Goal: Task Accomplishment & Management: Manage account settings

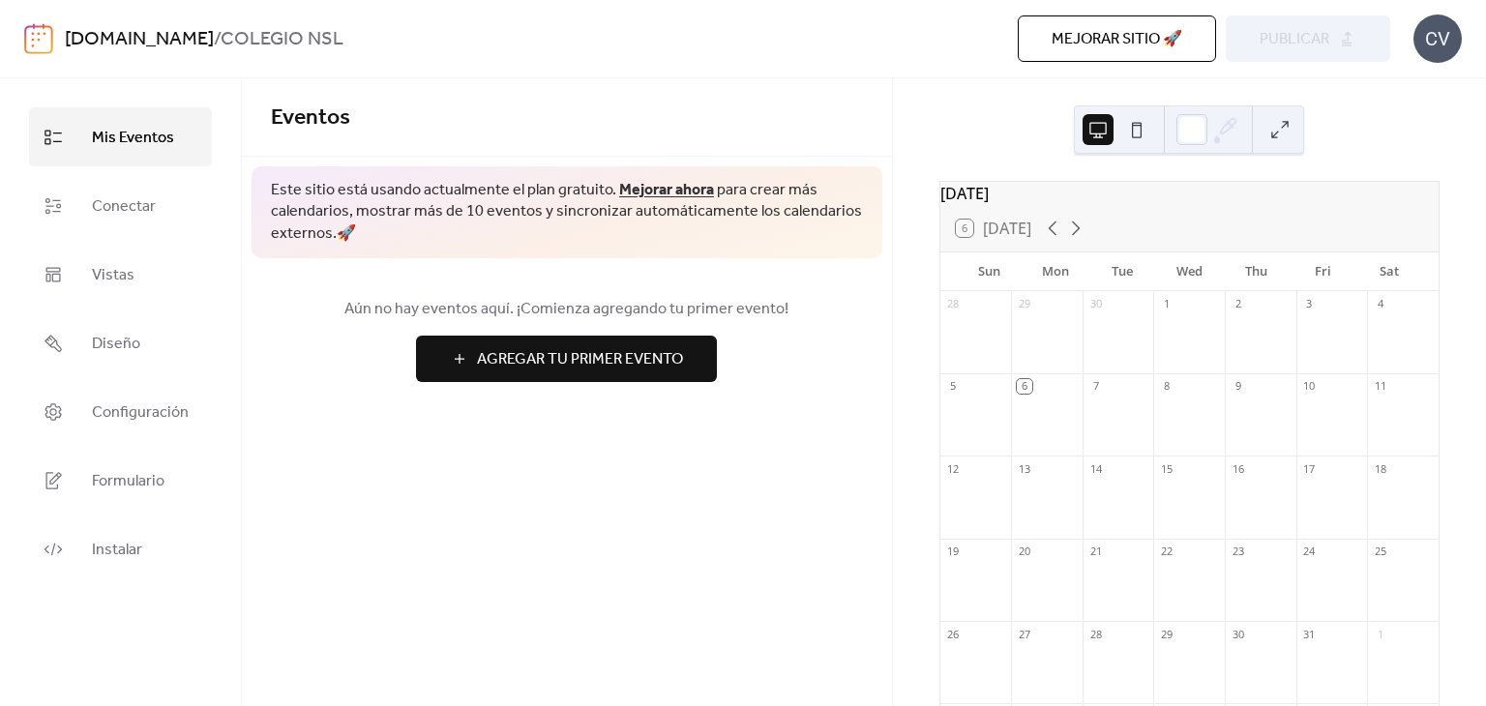
click at [136, 39] on link "[DOMAIN_NAME]" at bounding box center [139, 39] width 149 height 37
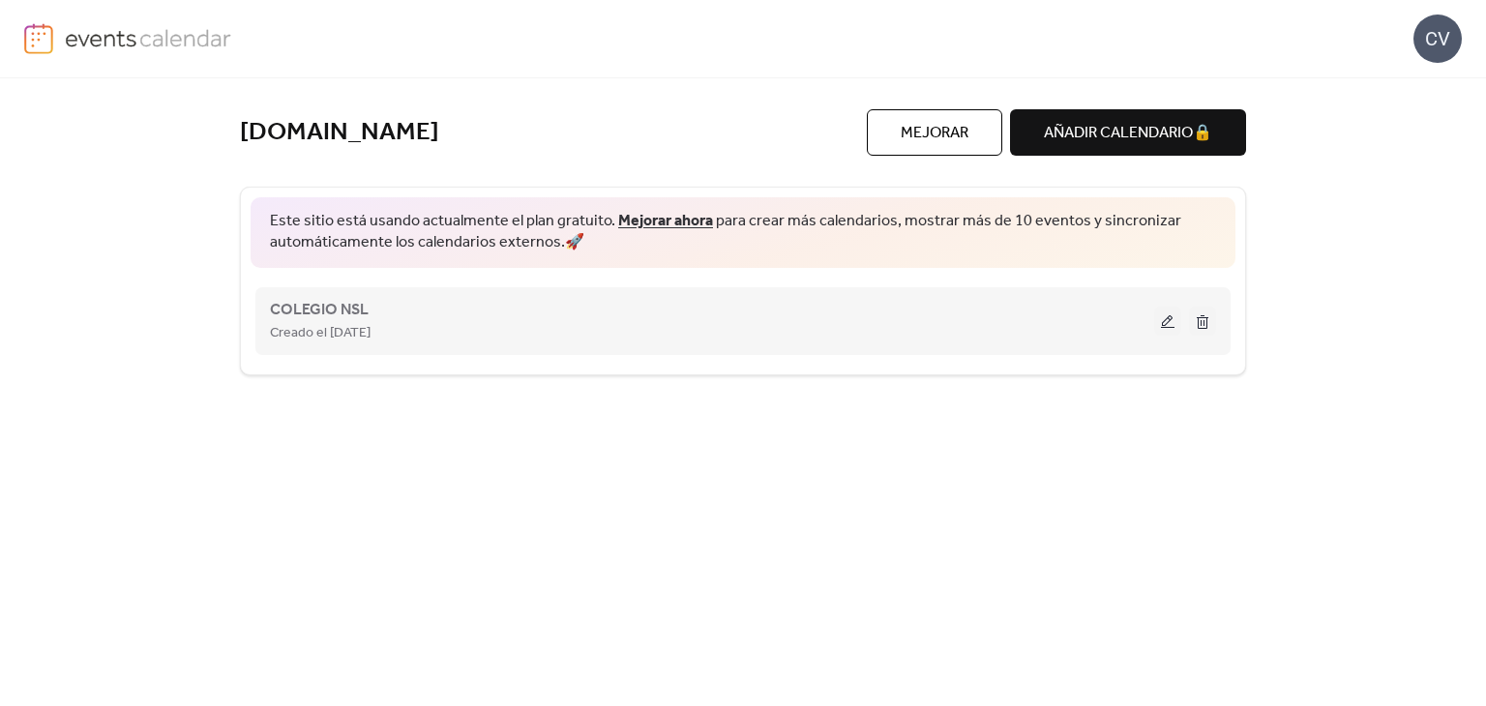
click at [451, 330] on div "Creado el [DATE]" at bounding box center [712, 332] width 884 height 23
click at [354, 322] on span "Creado el [DATE]" at bounding box center [320, 333] width 101 height 23
click at [341, 305] on span "COLEGIO NSL" at bounding box center [319, 310] width 99 height 23
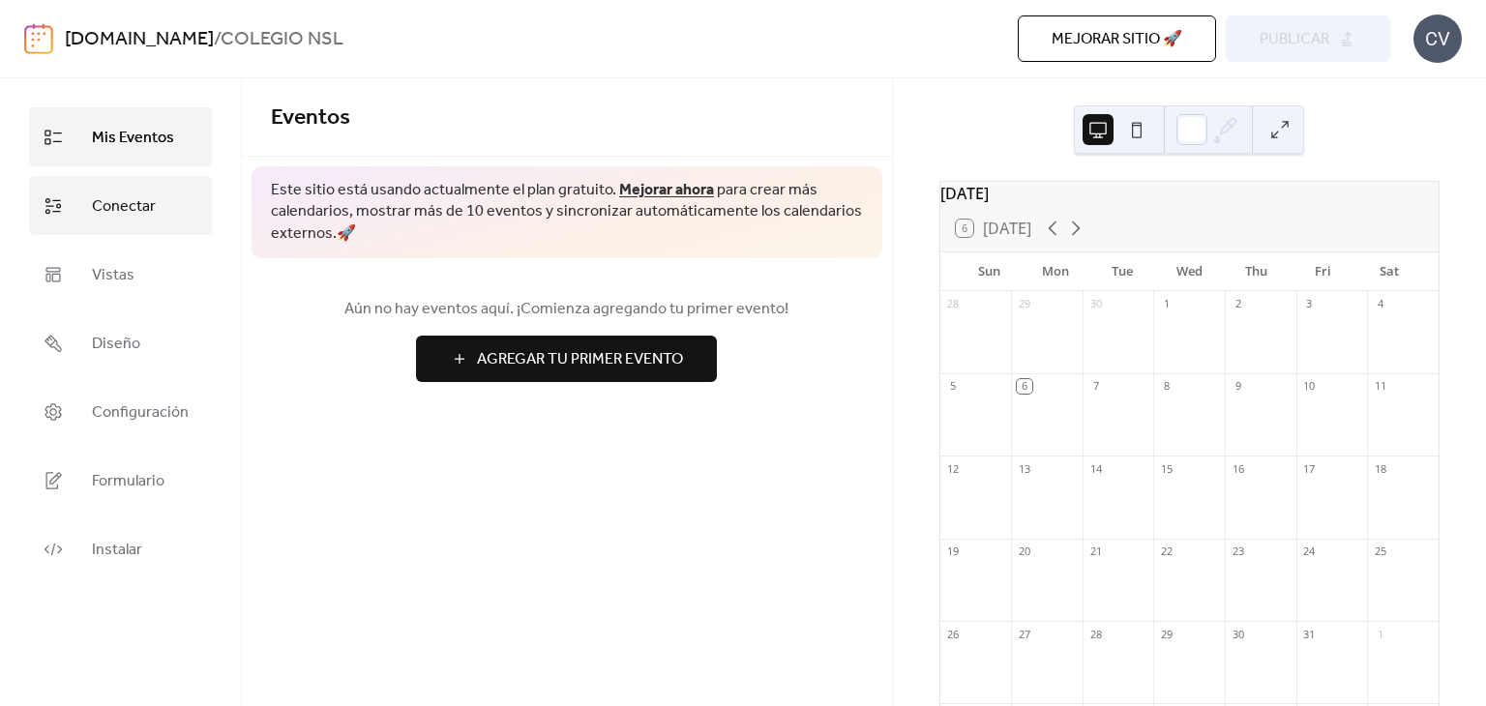
click at [148, 210] on span "Conectar" at bounding box center [124, 207] width 64 height 30
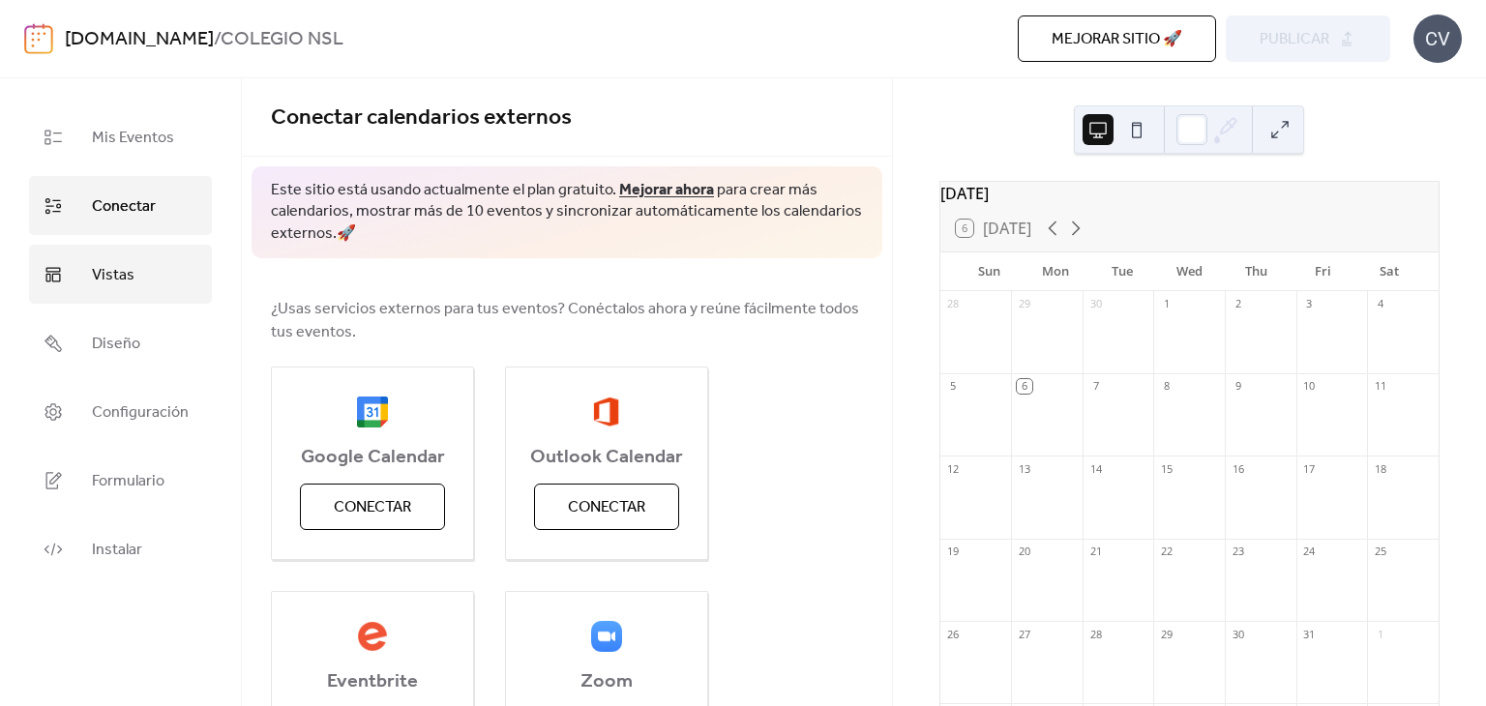
click at [147, 263] on link "Vistas" at bounding box center [120, 274] width 183 height 59
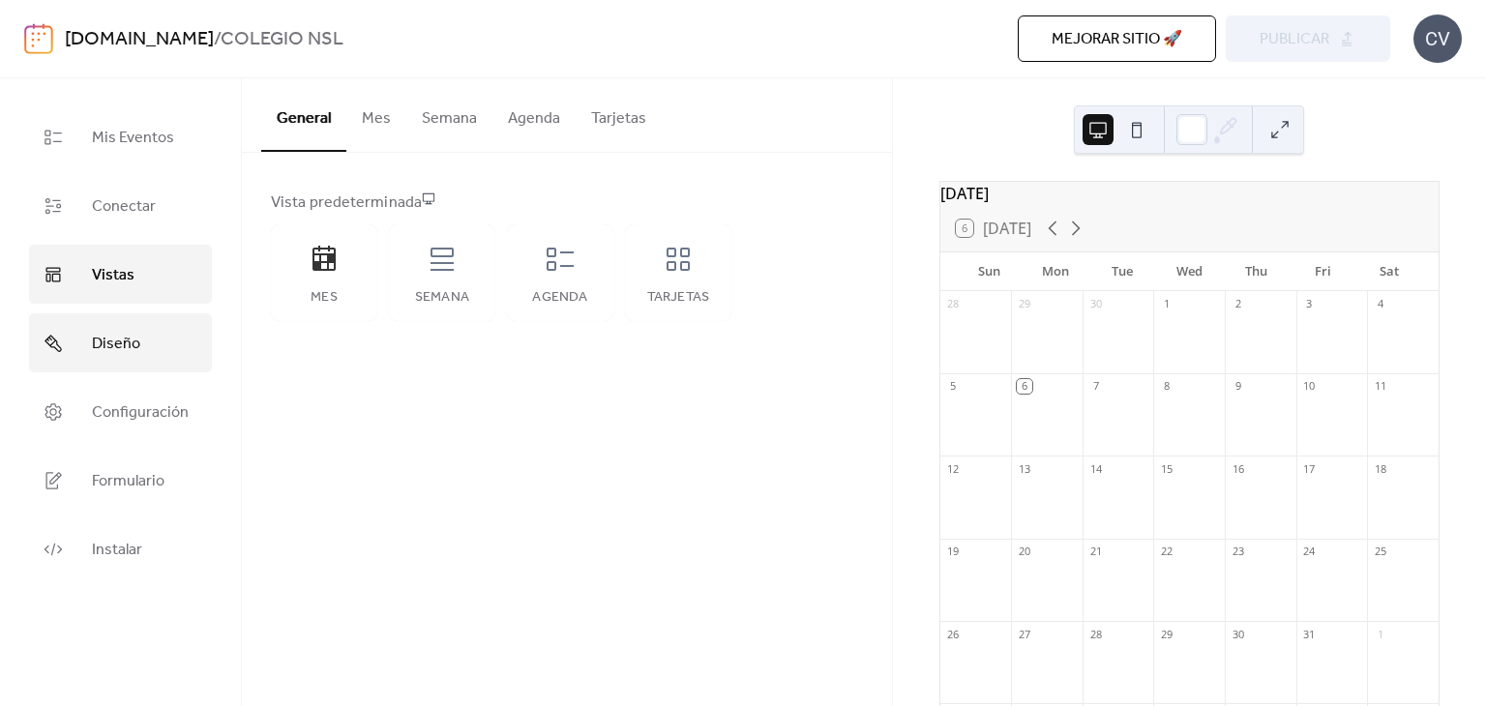
click at [190, 352] on link "Diseño" at bounding box center [120, 342] width 183 height 59
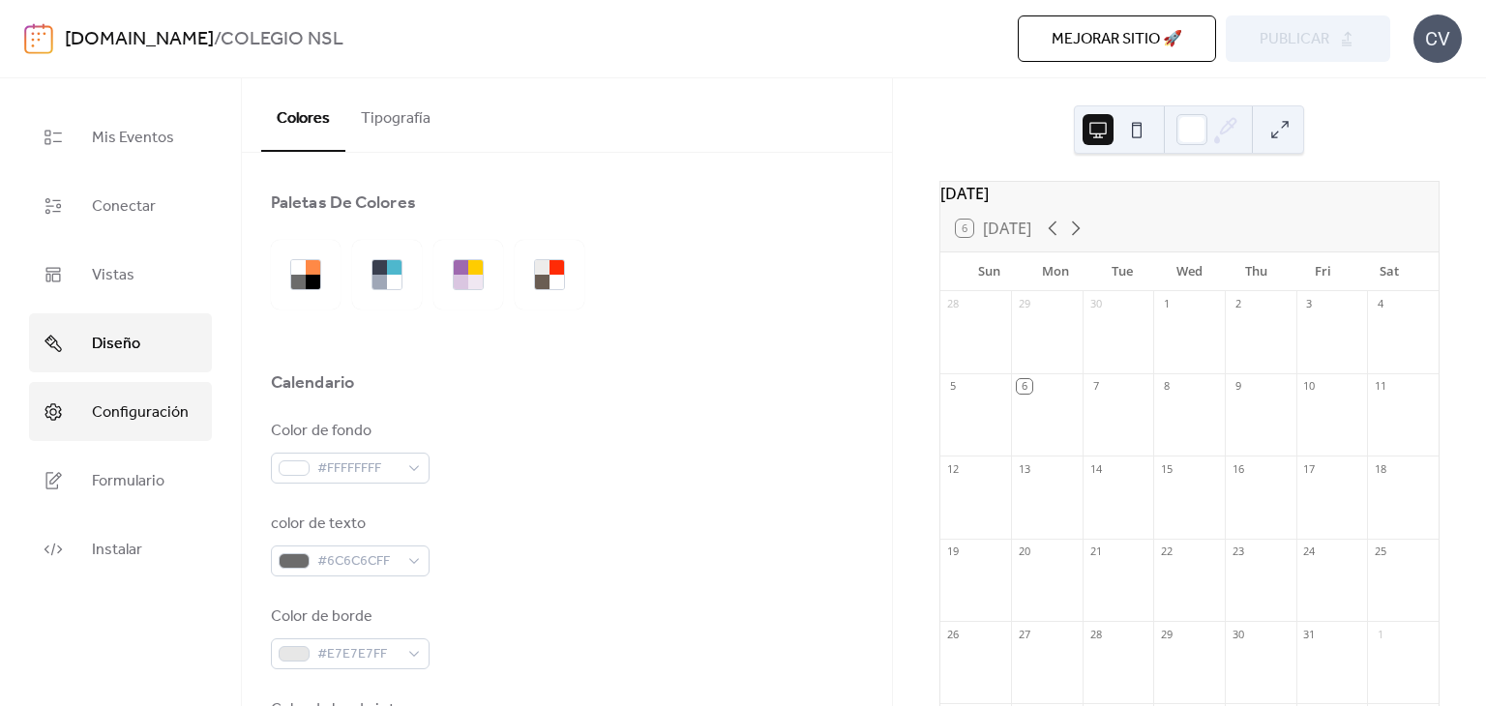
click at [86, 396] on link "Configuración" at bounding box center [120, 411] width 183 height 59
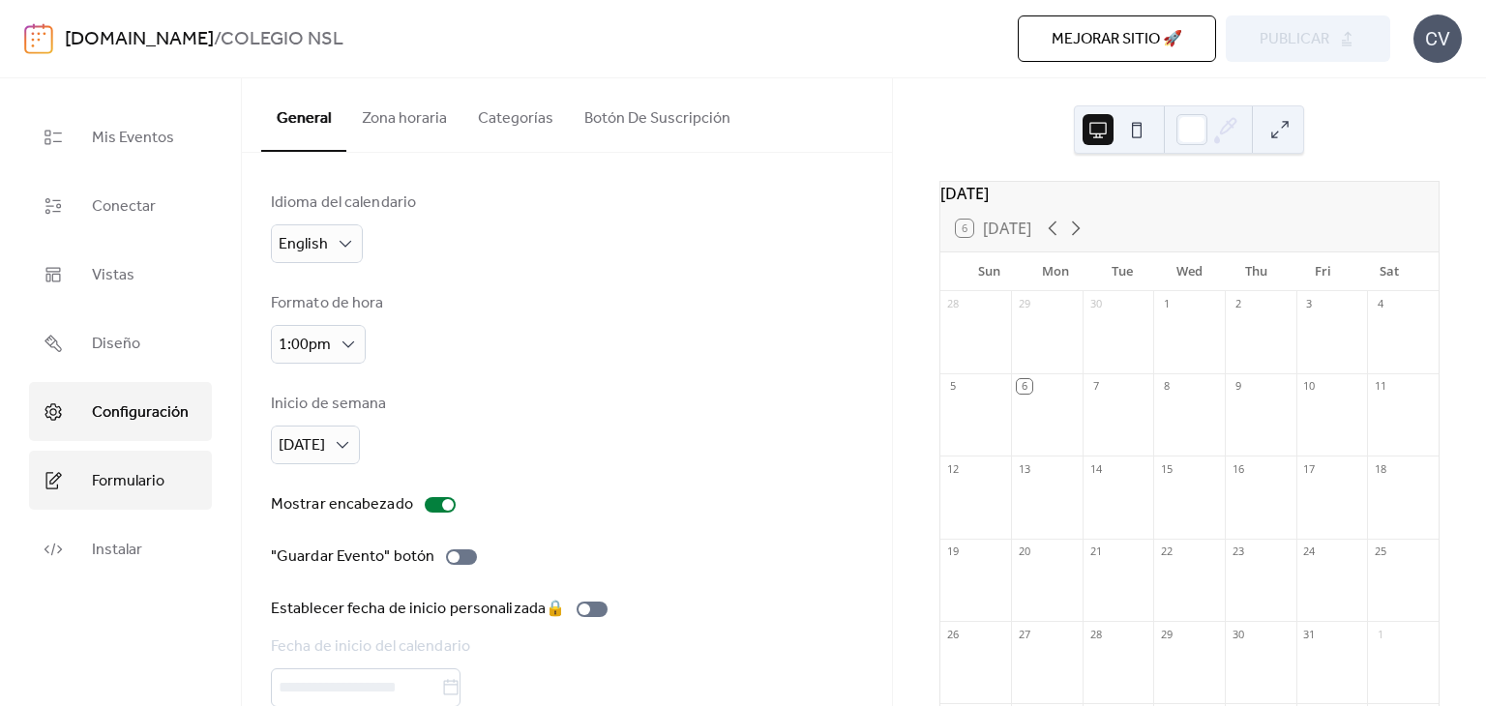
click at [117, 475] on span "Formulario" at bounding box center [128, 481] width 73 height 30
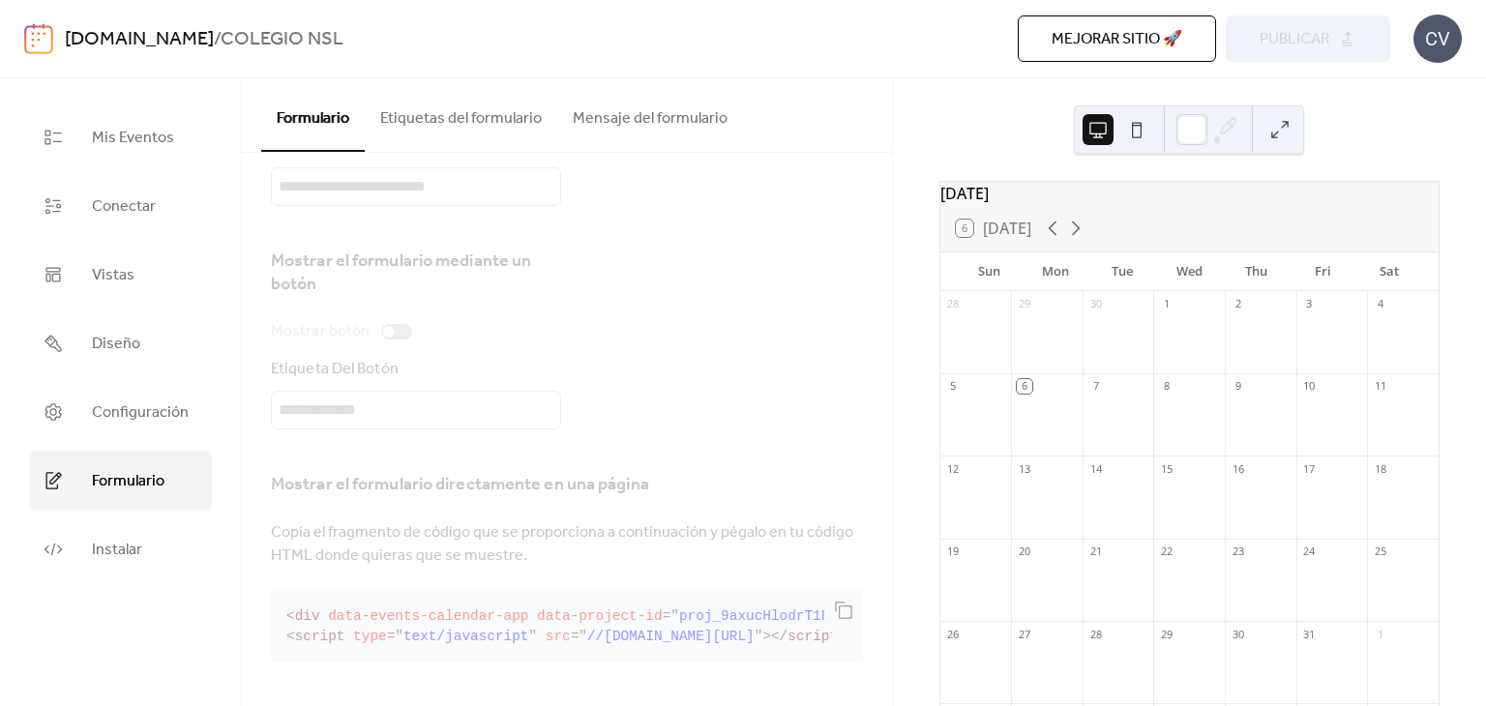
scroll to position [106, 0]
click at [460, 128] on button "Etiquetas del formulario" at bounding box center [461, 114] width 192 height 72
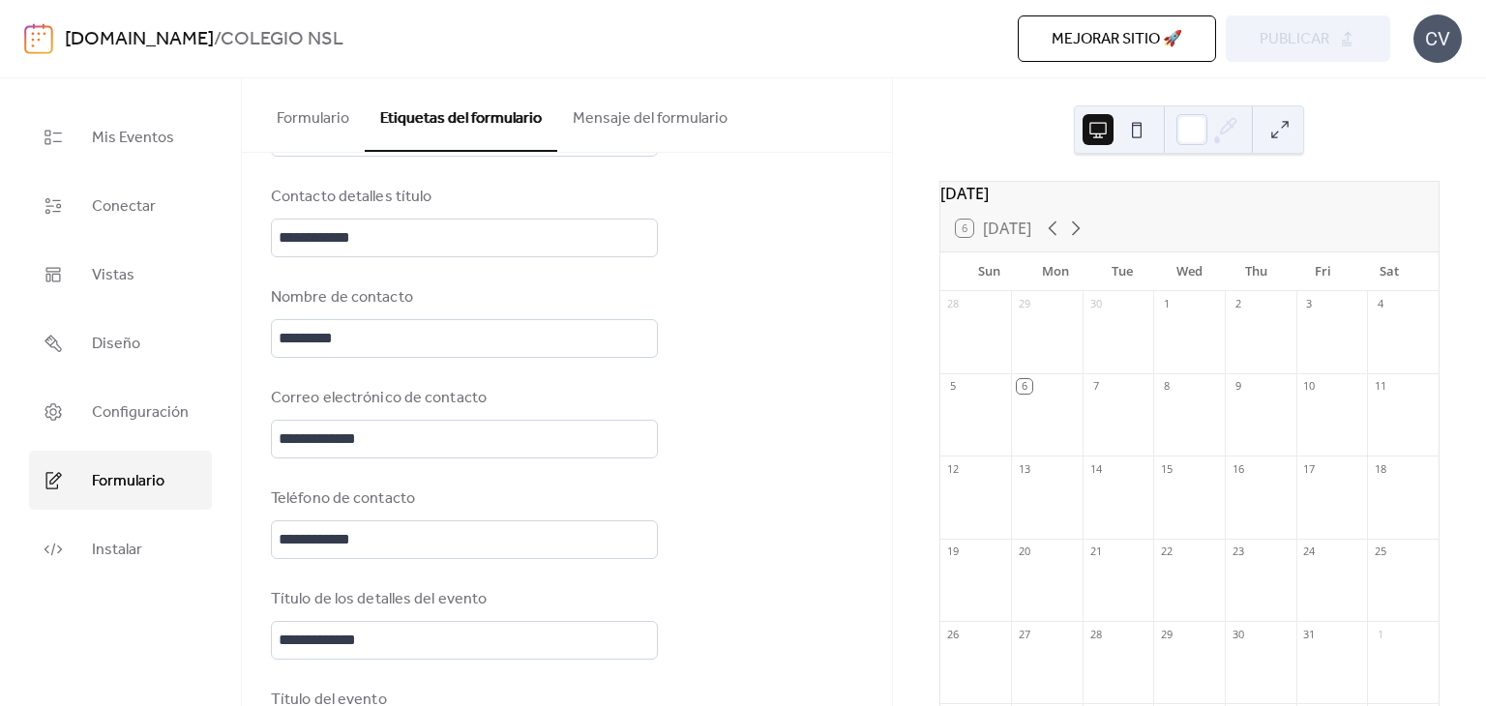
click at [664, 131] on button "Mensaje del formulario" at bounding box center [650, 114] width 186 height 72
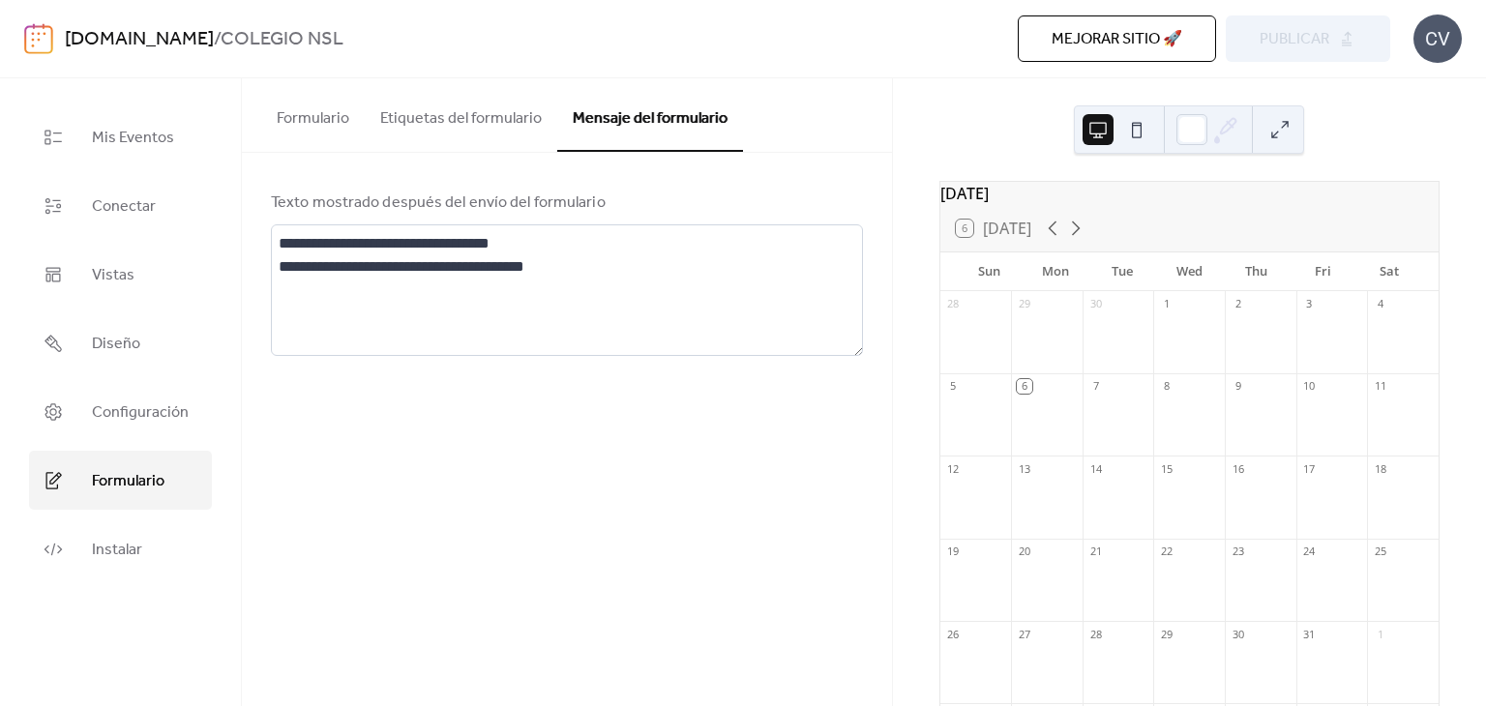
click at [538, 129] on button "Etiquetas del formulario" at bounding box center [461, 114] width 192 height 72
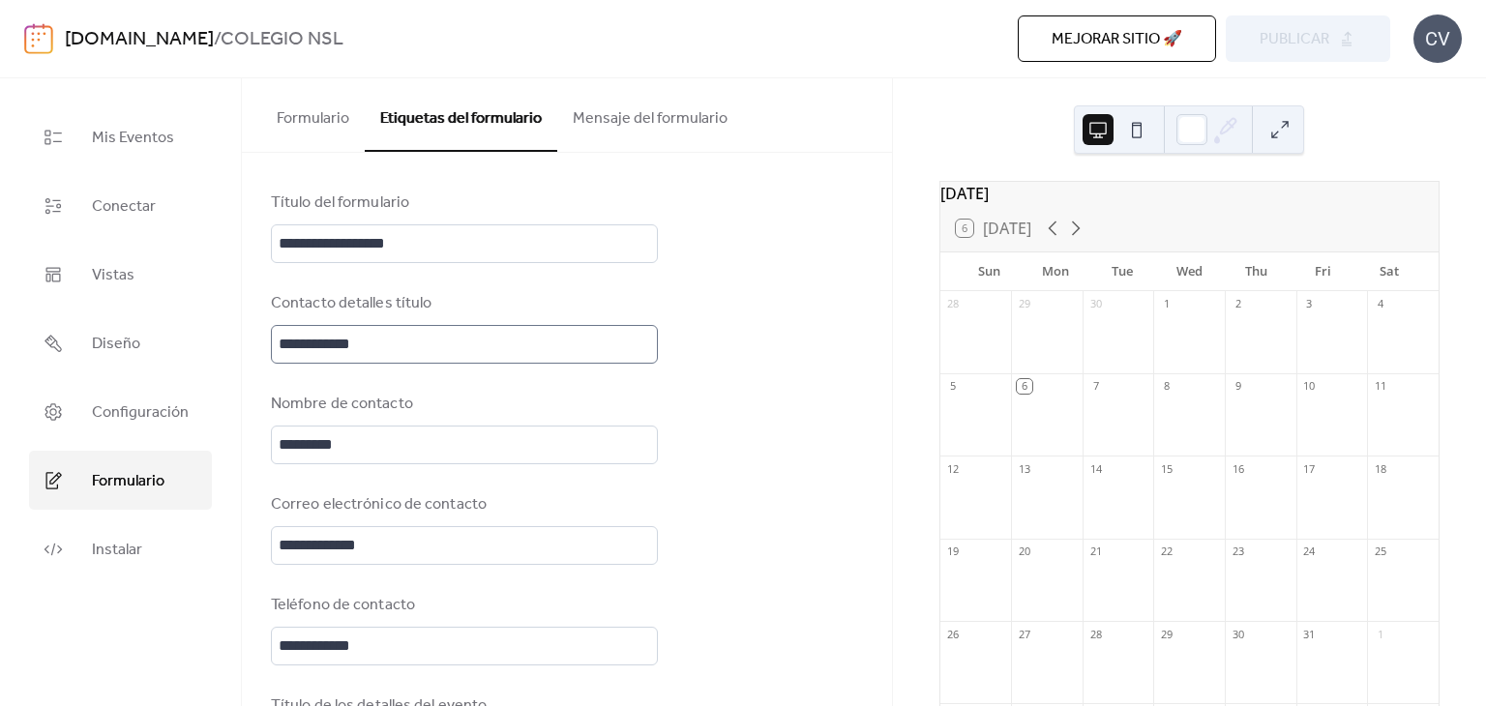
scroll to position [3, 0]
click at [121, 389] on link "Configuración" at bounding box center [120, 411] width 183 height 59
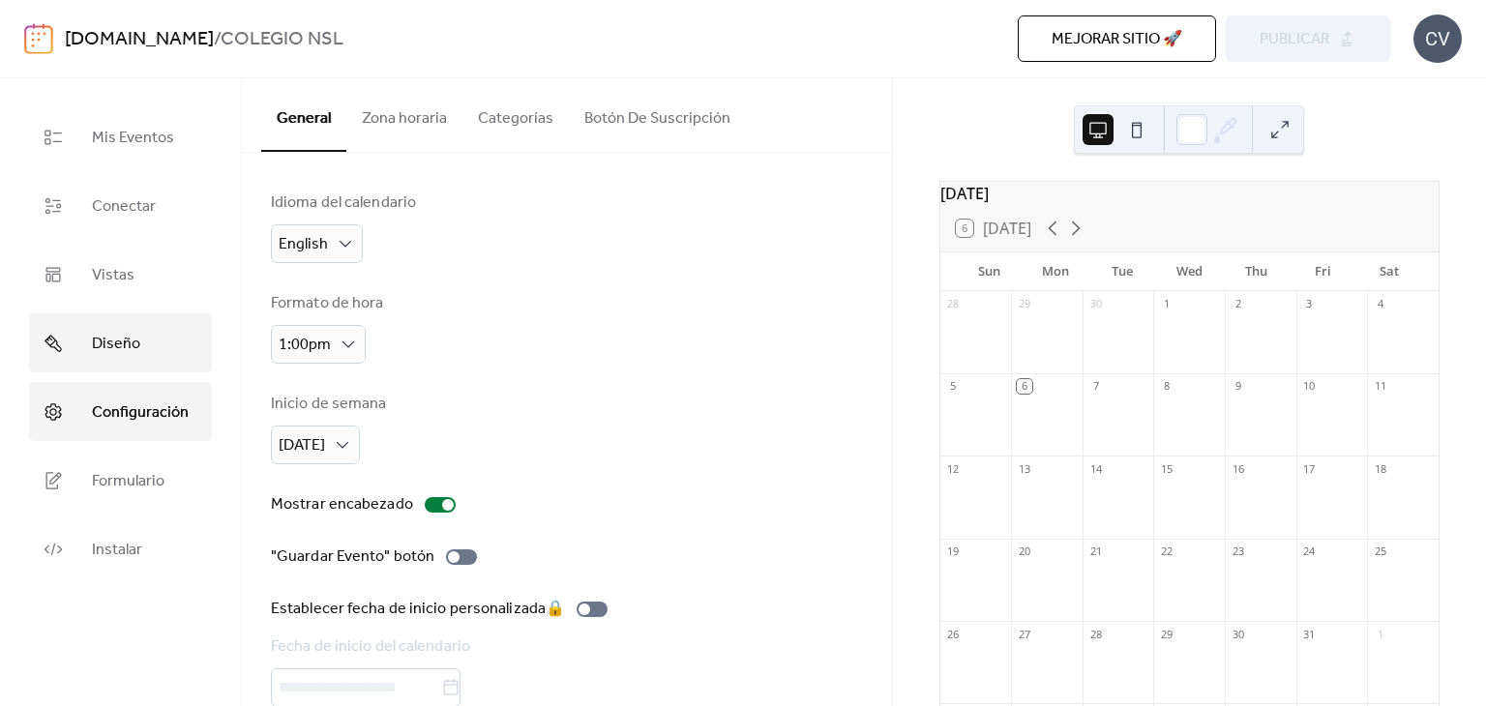
click at [121, 337] on span "Diseño" at bounding box center [116, 344] width 48 height 30
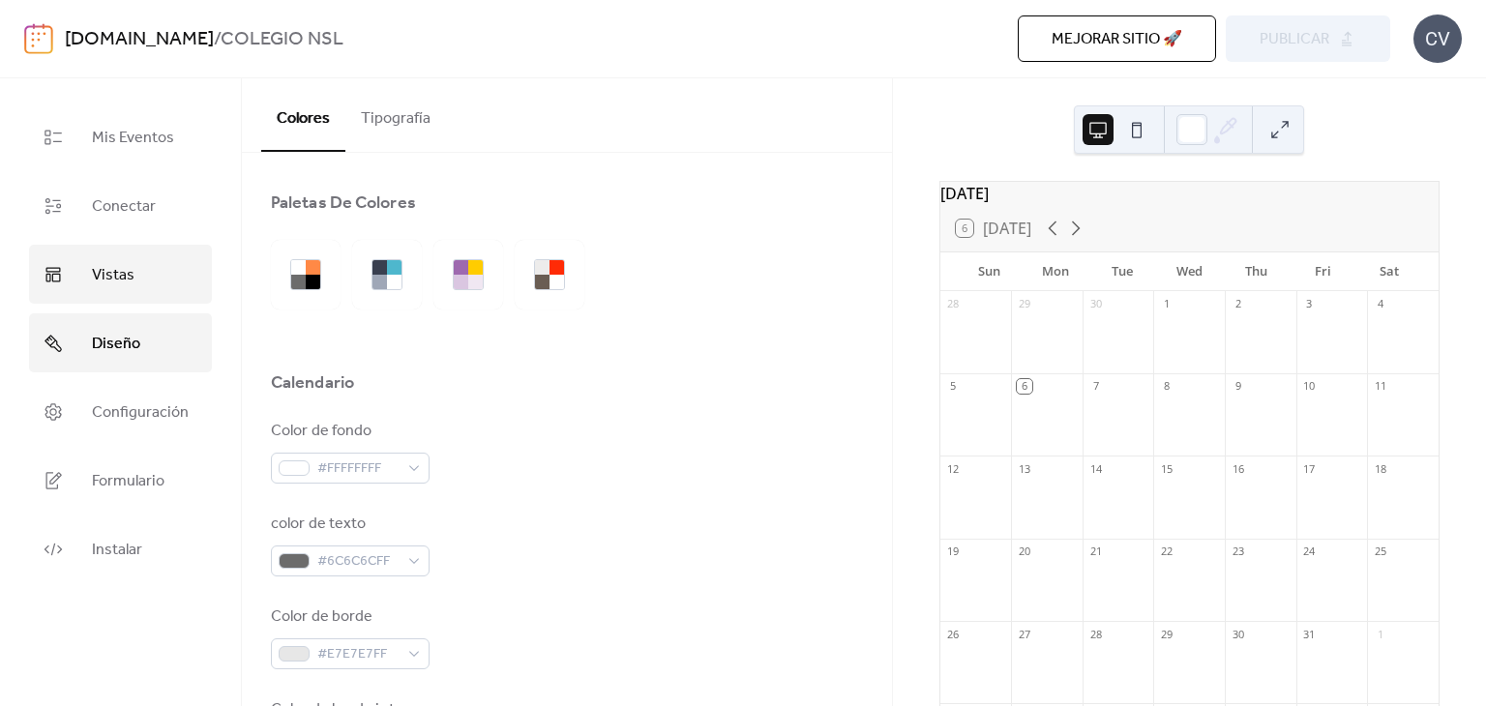
click at [143, 254] on link "Vistas" at bounding box center [120, 274] width 183 height 59
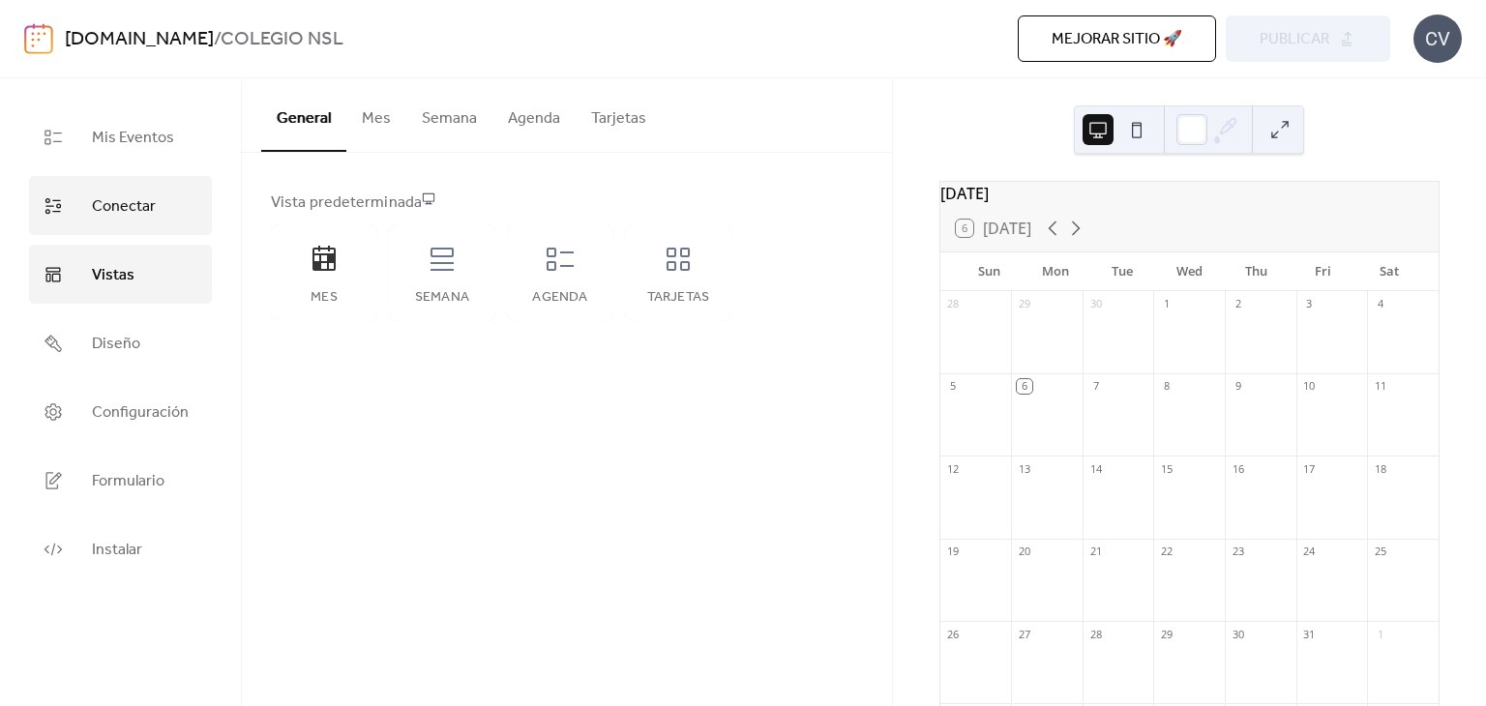
click at [182, 210] on link "Conectar" at bounding box center [120, 205] width 183 height 59
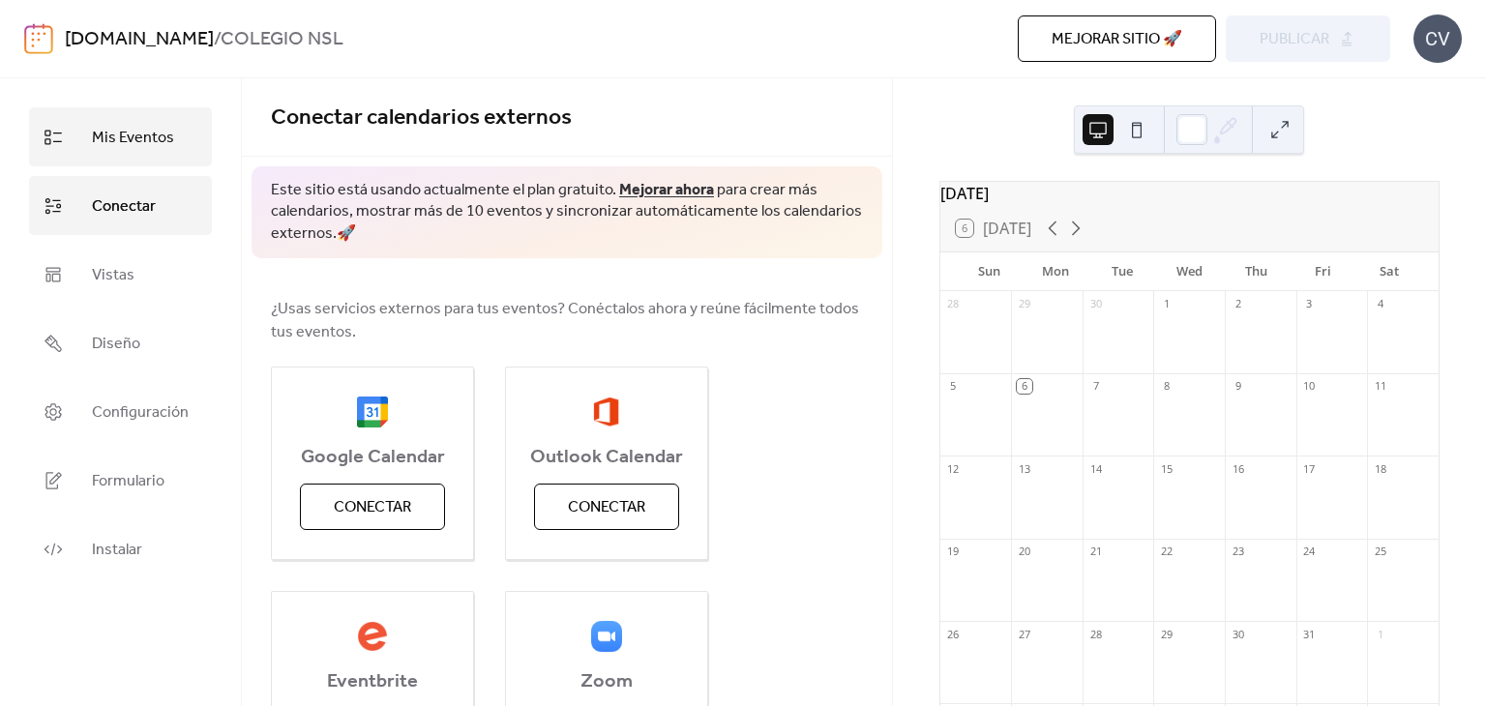
click at [166, 148] on span "Mis Eventos" at bounding box center [133, 138] width 82 height 30
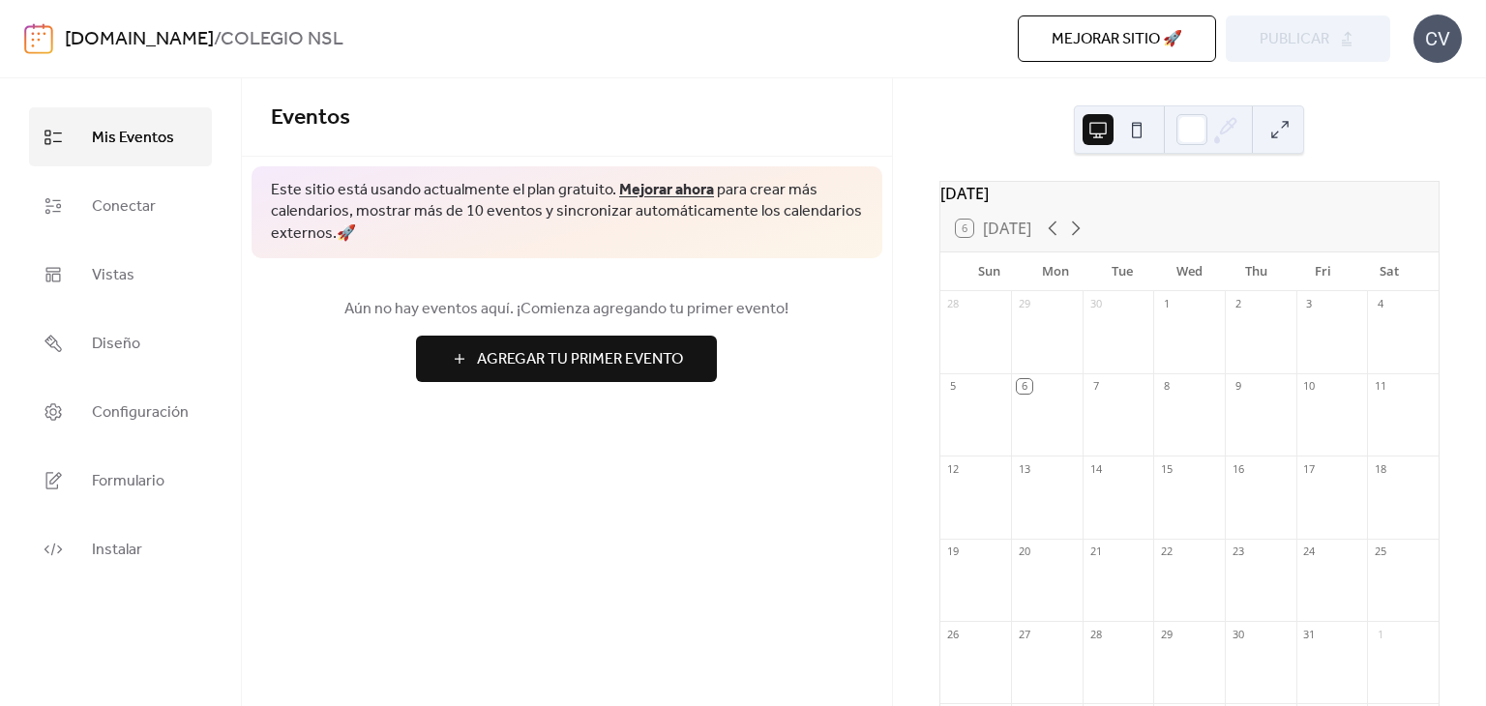
click at [43, 25] on img at bounding box center [38, 38] width 29 height 31
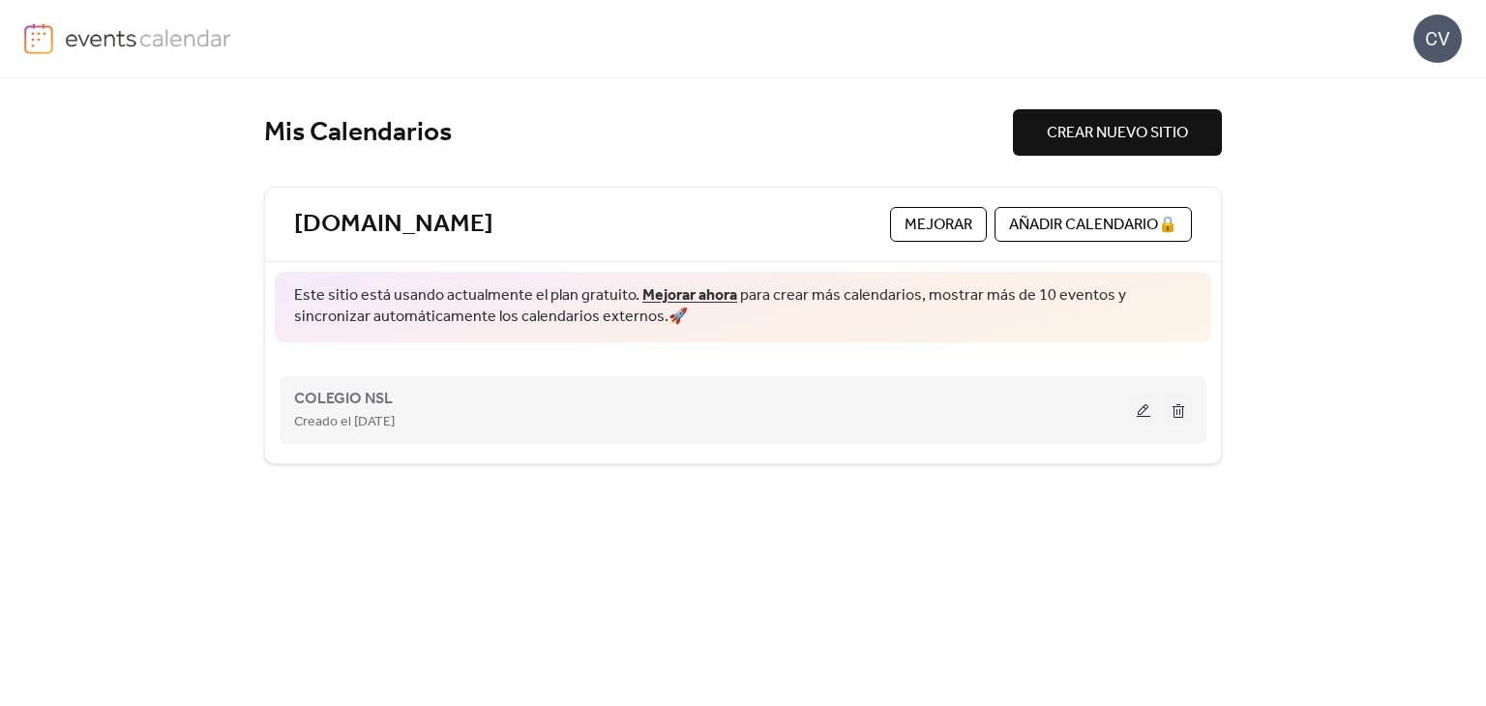
click at [1173, 415] on button at bounding box center [1178, 410] width 27 height 29
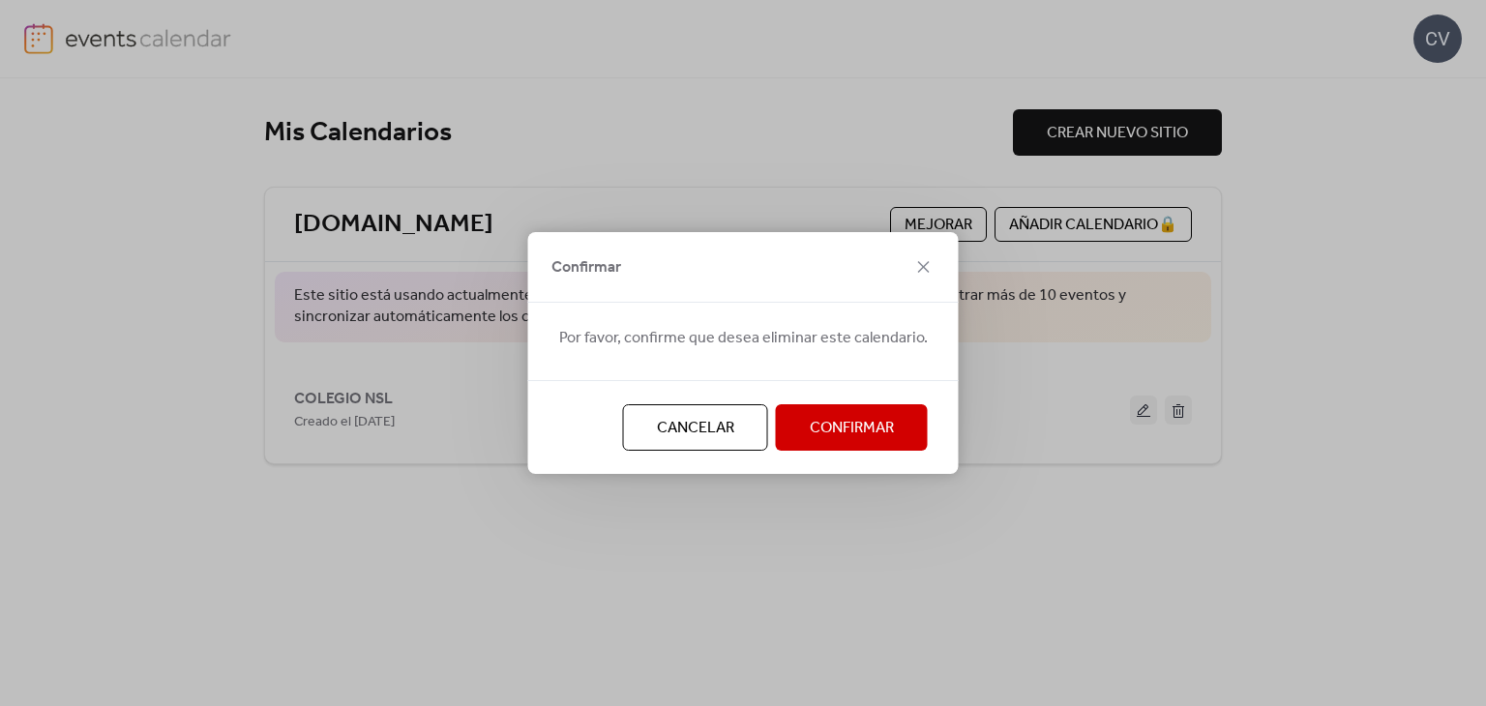
click at [810, 419] on span "Confirmar" at bounding box center [852, 428] width 84 height 23
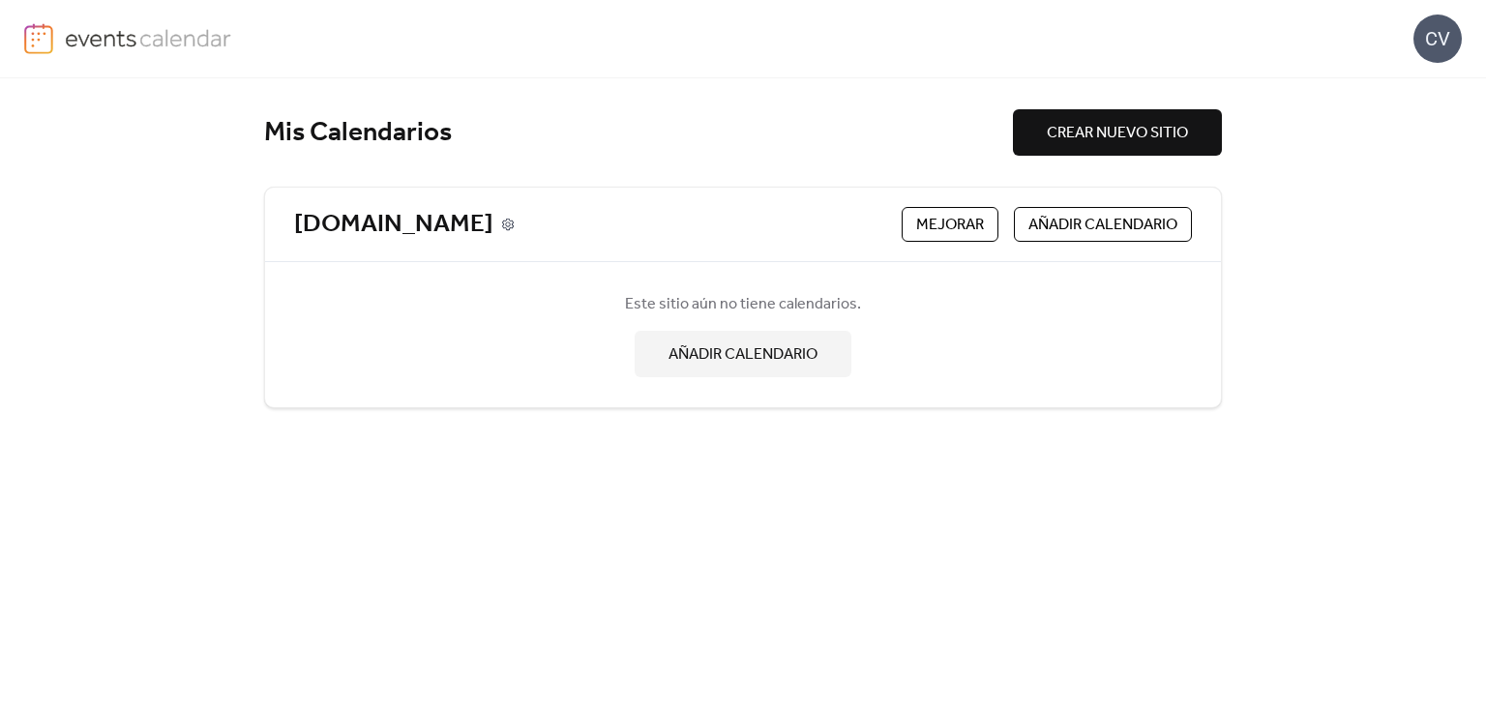
click at [501, 221] on icon at bounding box center [508, 225] width 14 height 14
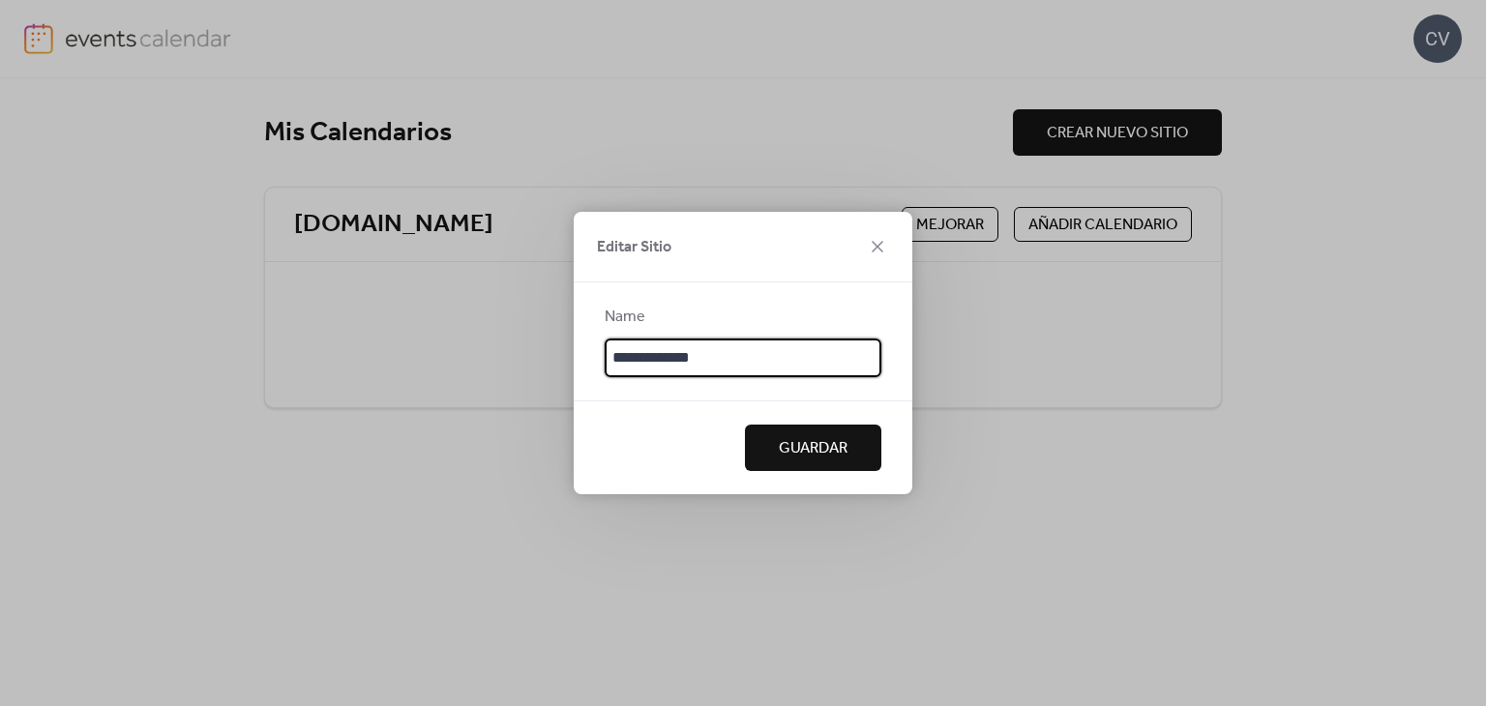
drag, startPoint x: 735, startPoint y: 360, endPoint x: 627, endPoint y: 345, distance: 109.3
click at [627, 345] on input "**********" at bounding box center [743, 358] width 277 height 39
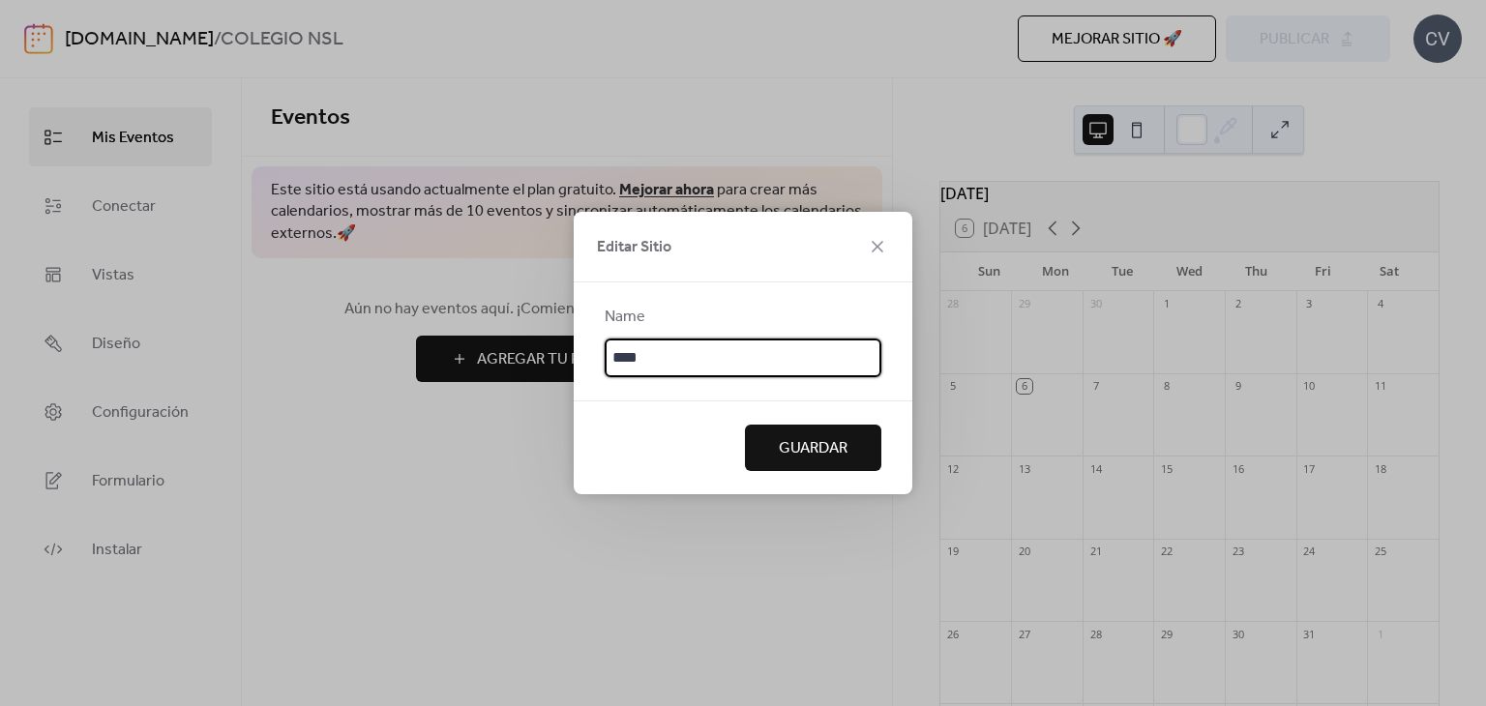
type input "****"
click at [797, 439] on span "Guardar" at bounding box center [813, 448] width 69 height 23
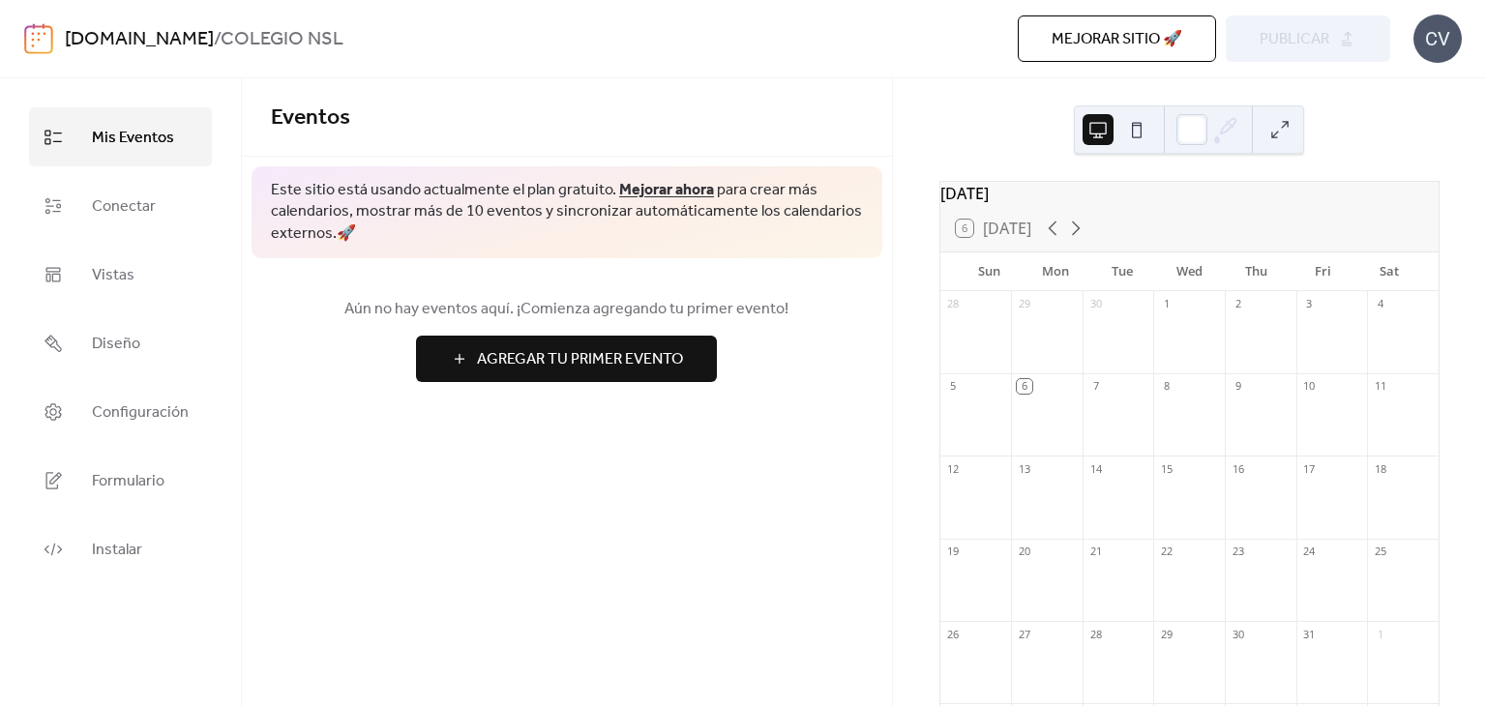
click at [114, 48] on link "[DOMAIN_NAME]" at bounding box center [139, 39] width 149 height 37
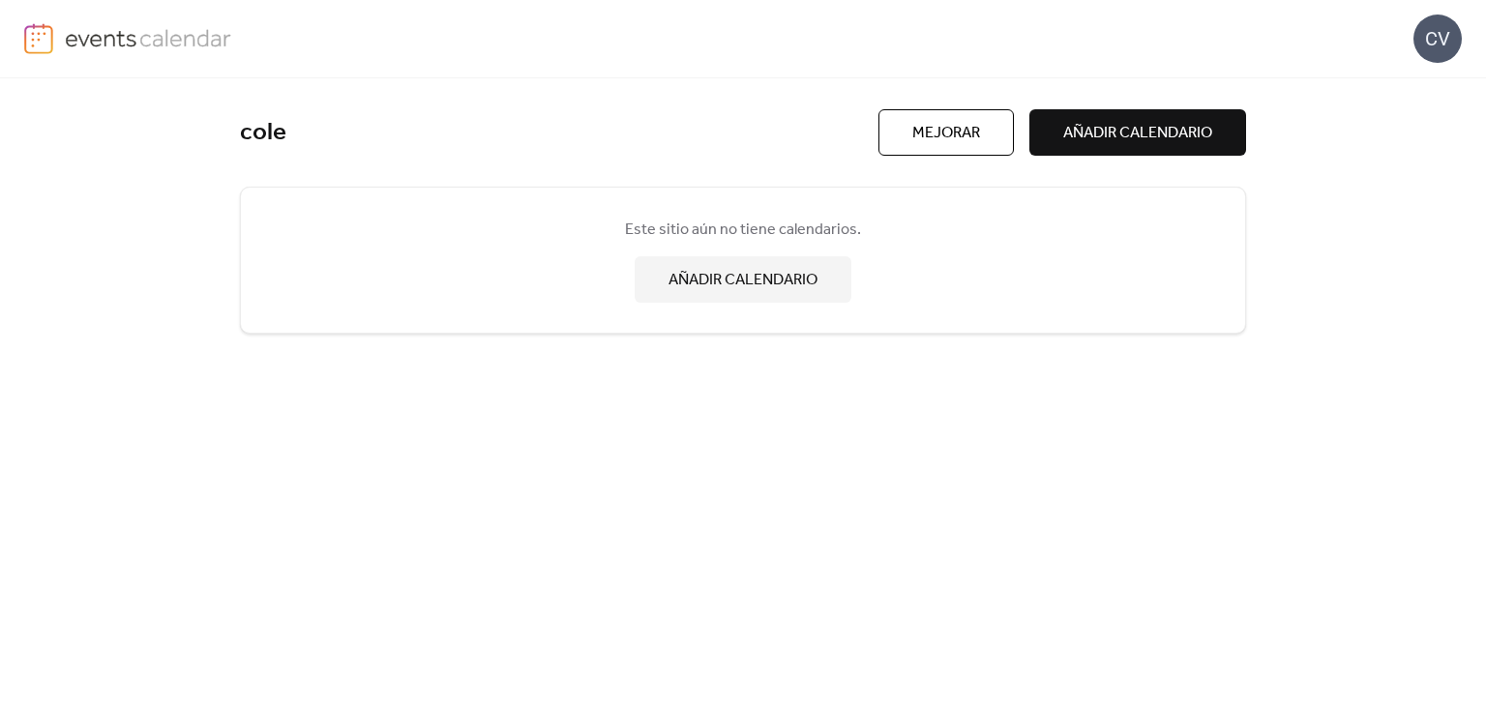
drag, startPoint x: 749, startPoint y: 237, endPoint x: 874, endPoint y: 214, distance: 127.9
click at [751, 237] on span "Este sitio aún no tiene calendarios." at bounding box center [743, 230] width 236 height 23
click at [827, 262] on button "AÑADIR CALENDARIO" at bounding box center [743, 279] width 217 height 46
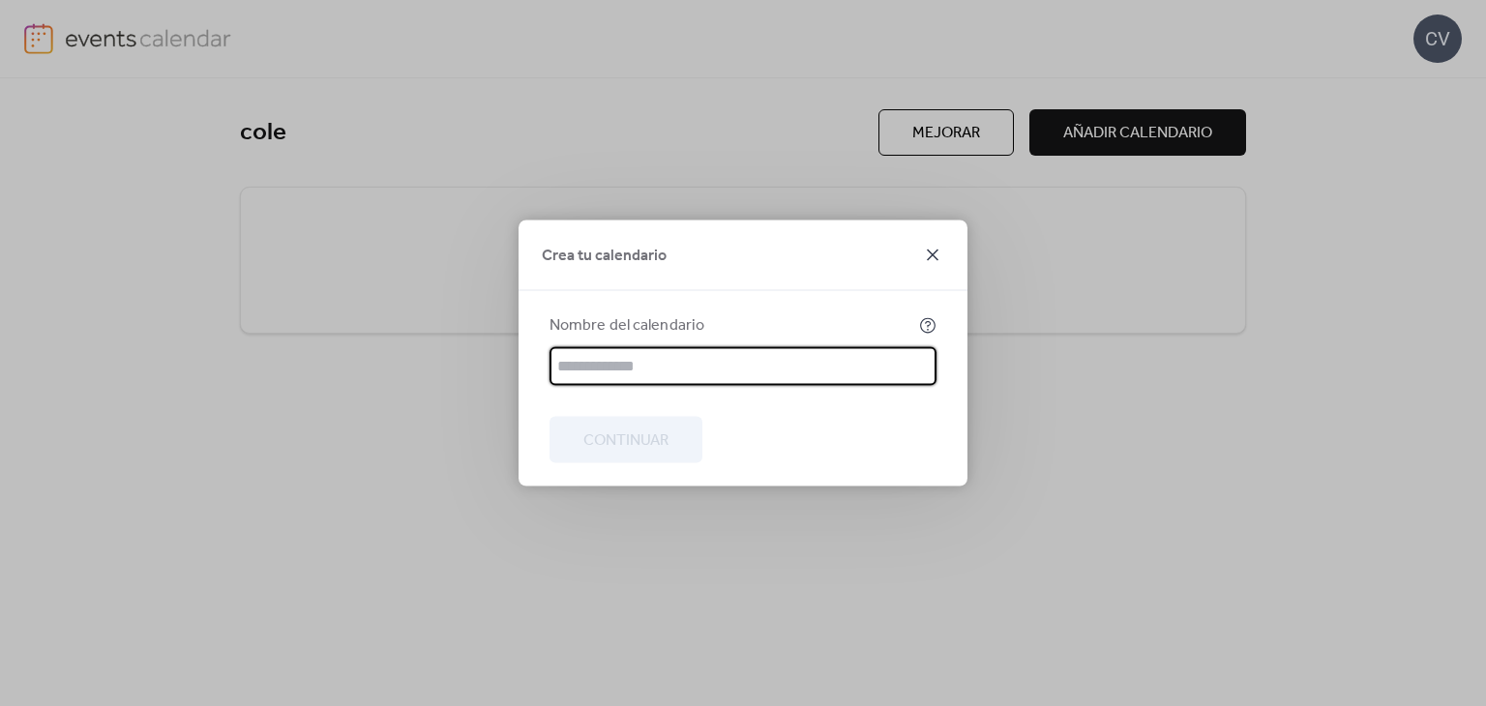
drag, startPoint x: 948, startPoint y: 266, endPoint x: 938, endPoint y: 263, distance: 10.1
click at [944, 266] on div "Crea tu calendario" at bounding box center [742, 256] width 449 height 71
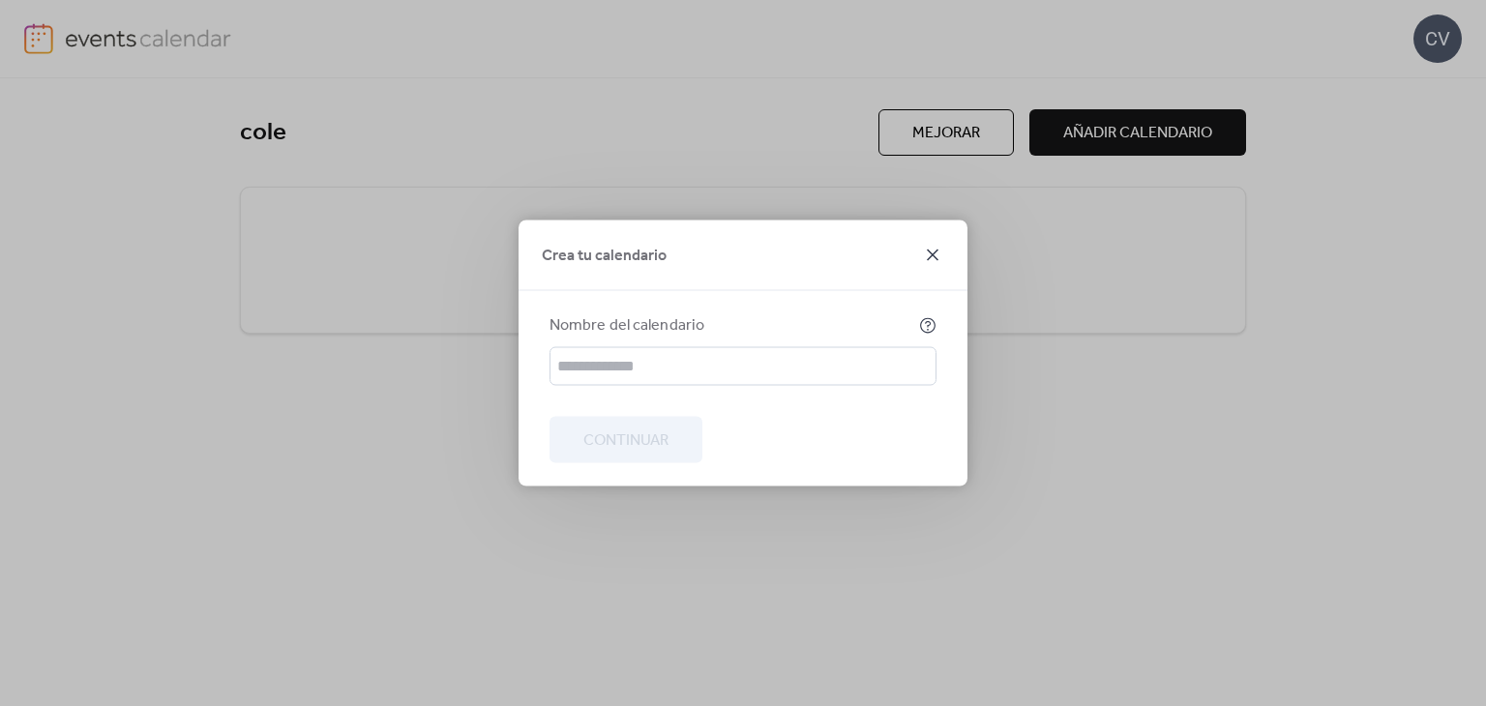
click at [927, 250] on icon at bounding box center [933, 256] width 12 height 12
